Goal: Find specific page/section: Find specific page/section

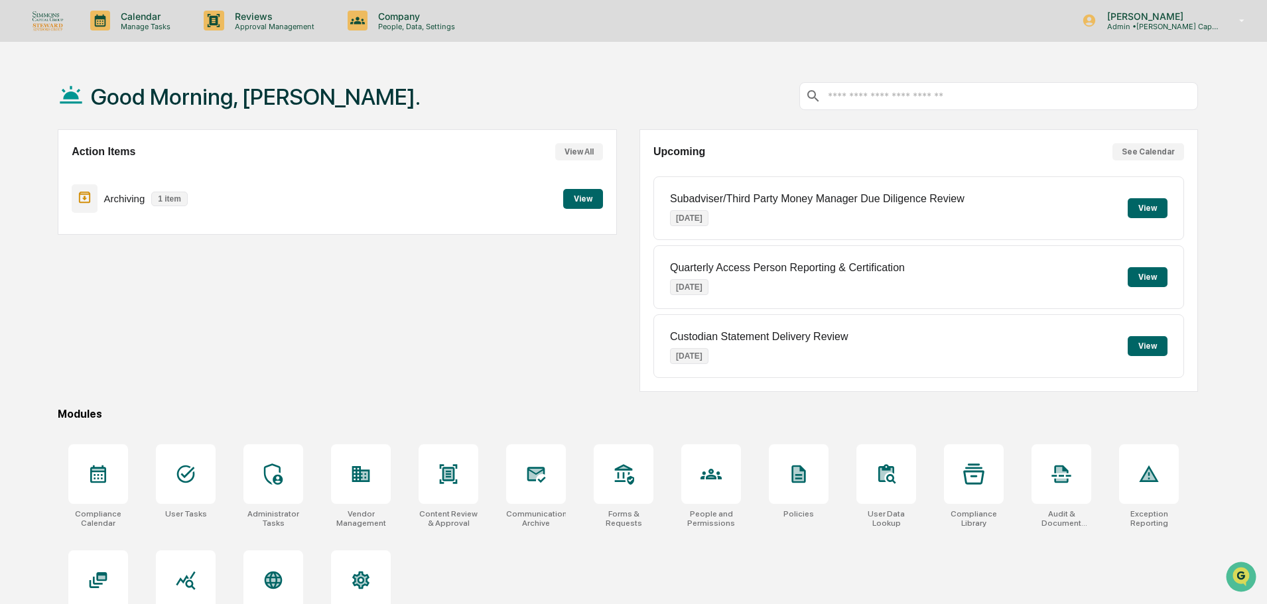
click at [594, 200] on button "View" at bounding box center [583, 199] width 40 height 20
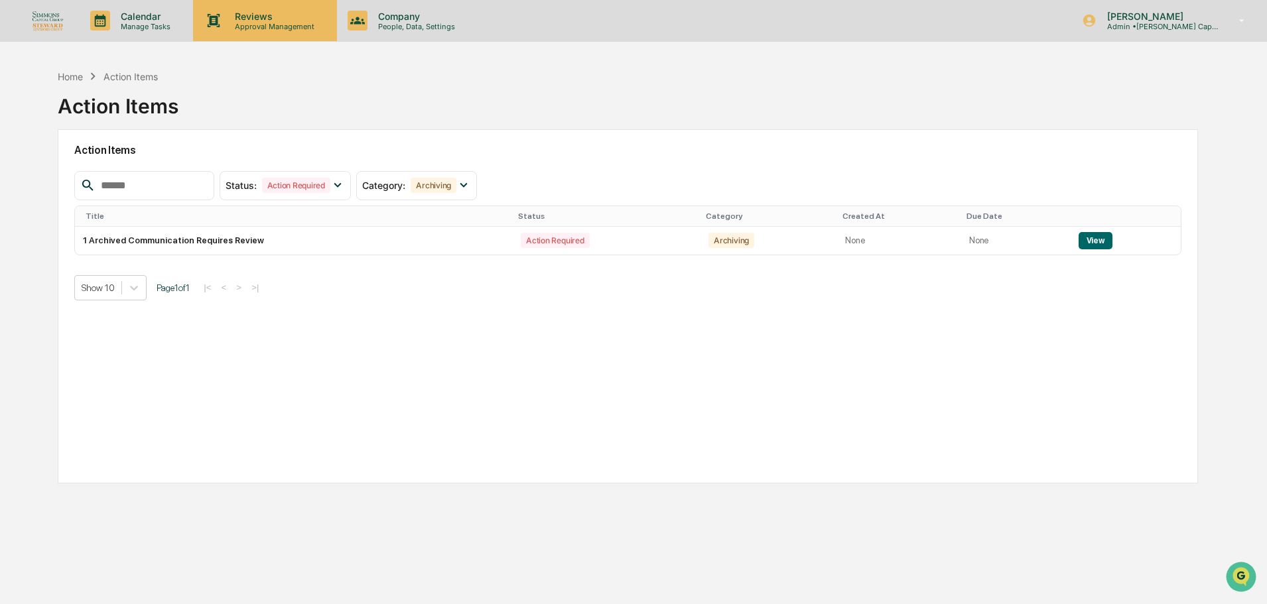
click at [277, 20] on p "Reviews" at bounding box center [272, 16] width 97 height 11
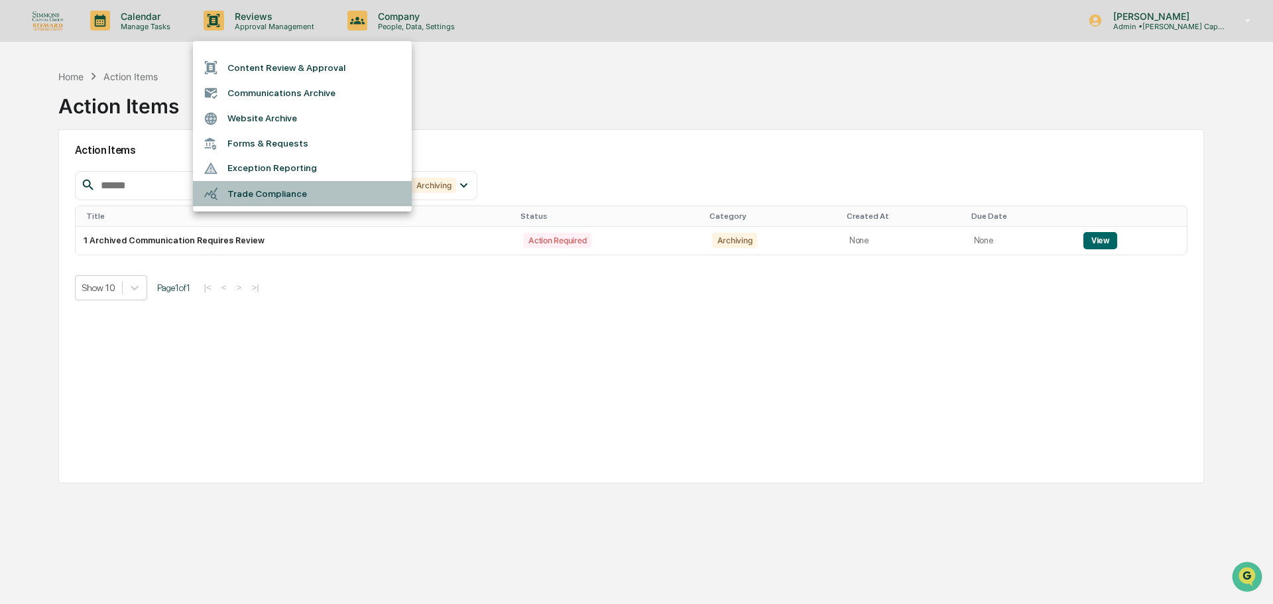
click at [241, 196] on li "Trade Compliance" at bounding box center [302, 193] width 219 height 25
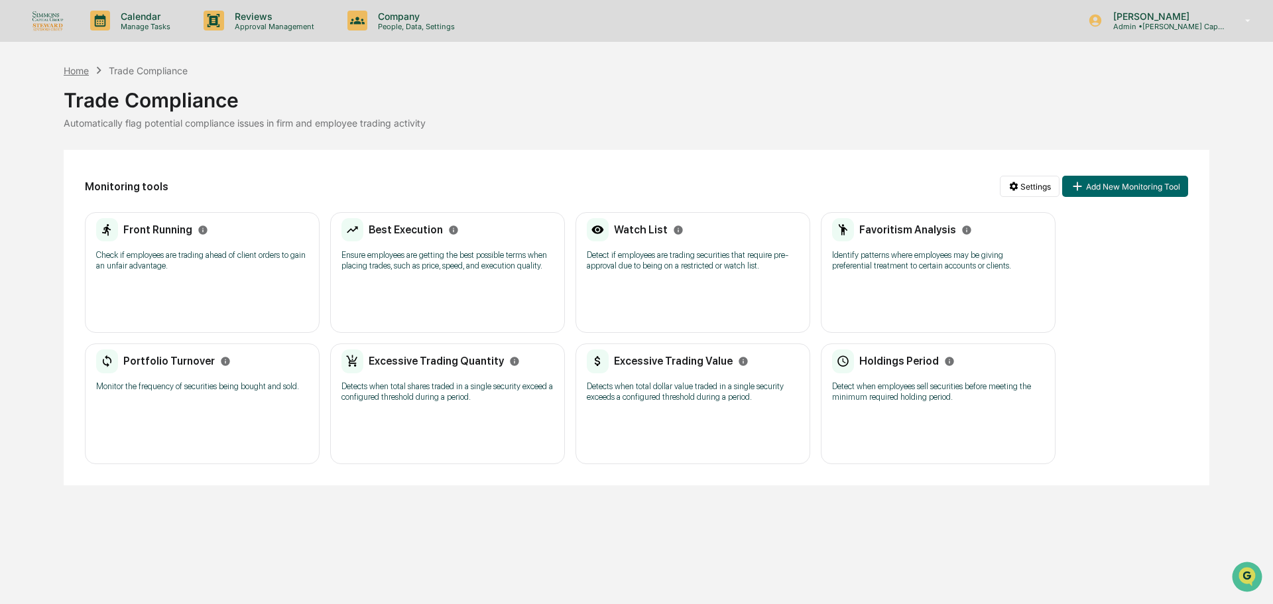
click at [82, 68] on div "Home" at bounding box center [76, 70] width 25 height 11
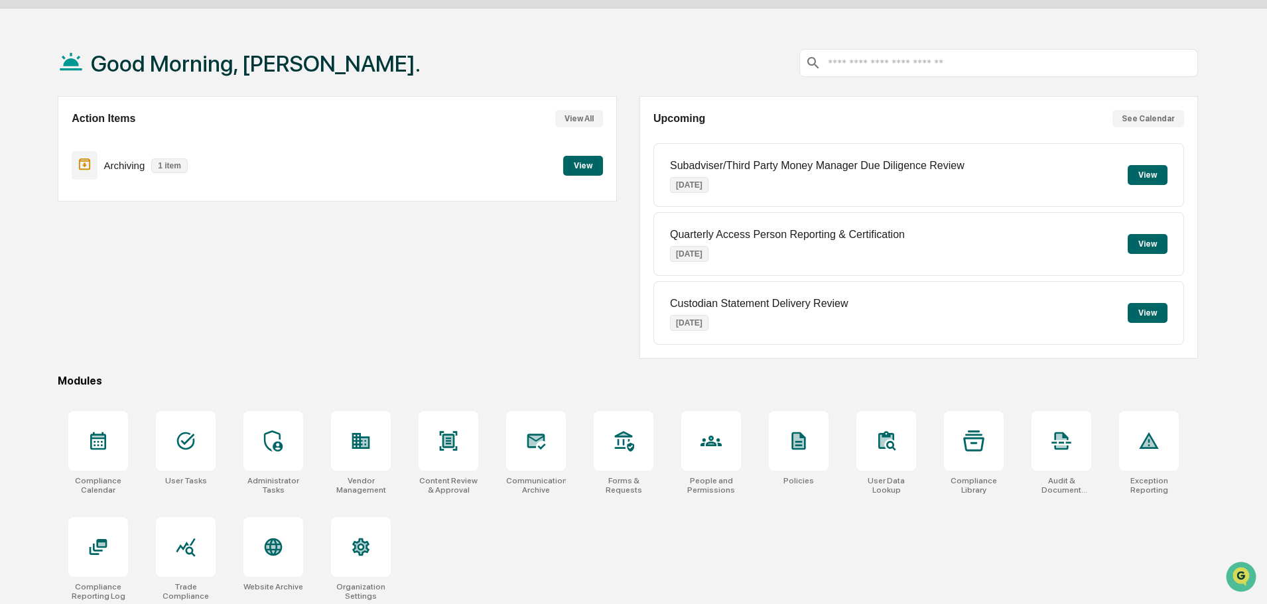
scroll to position [63, 0]
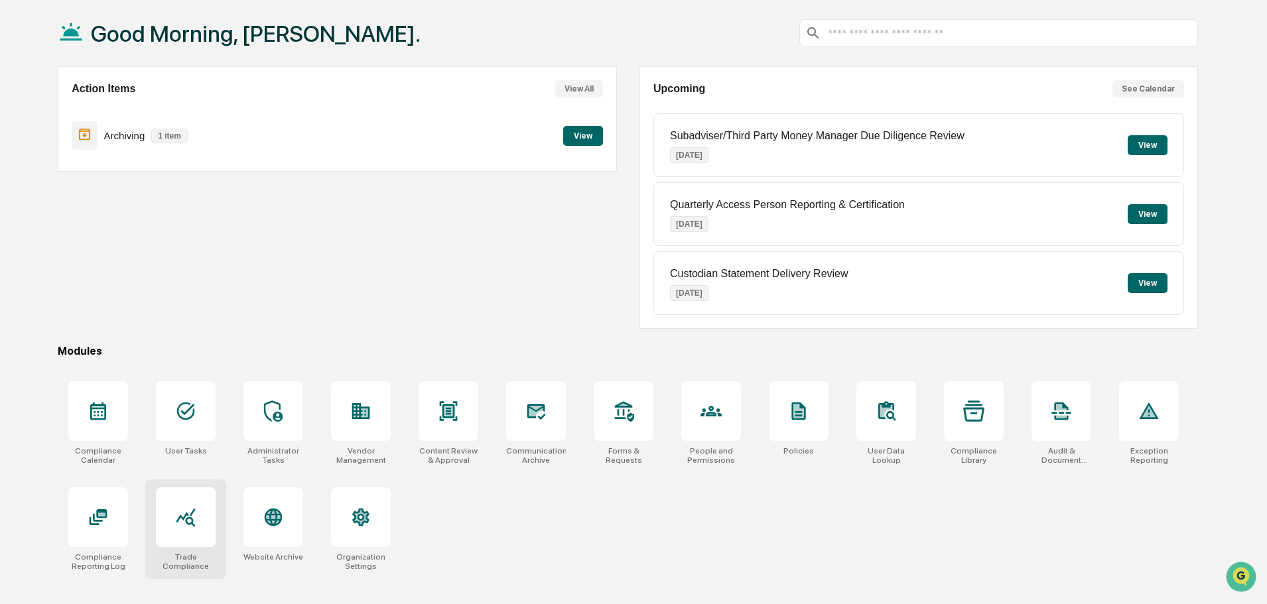
click at [182, 499] on div at bounding box center [186, 517] width 60 height 60
